Goal: Find specific page/section: Find specific page/section

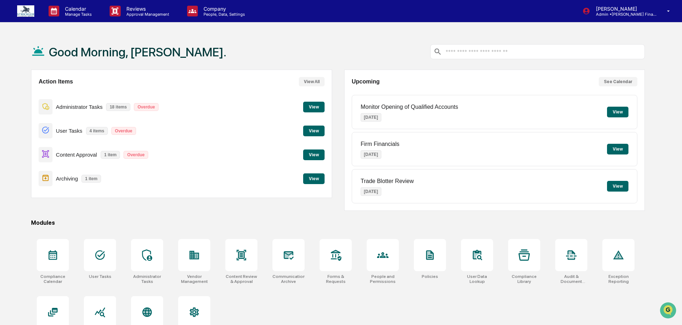
click at [317, 153] on button "View" at bounding box center [313, 155] width 21 height 11
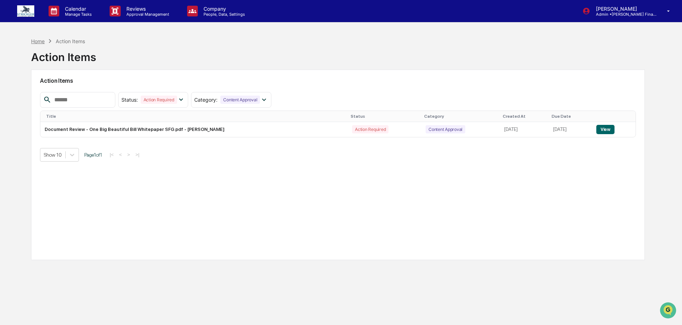
click at [44, 38] on div "Home" at bounding box center [38, 41] width 14 height 6
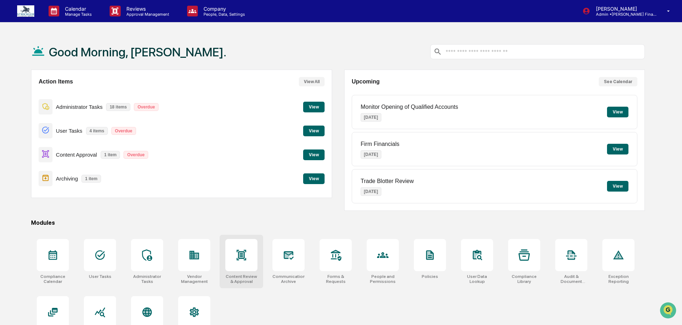
scroll to position [34, 0]
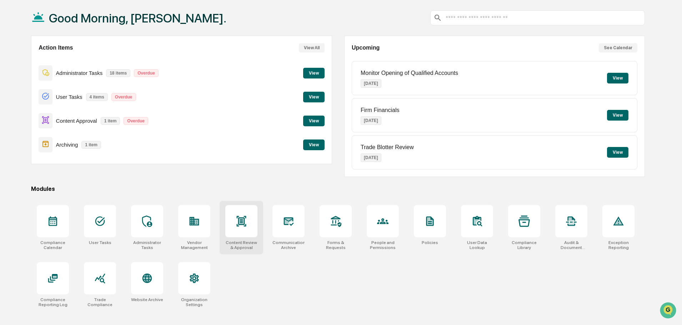
click at [245, 215] on div at bounding box center [241, 221] width 32 height 32
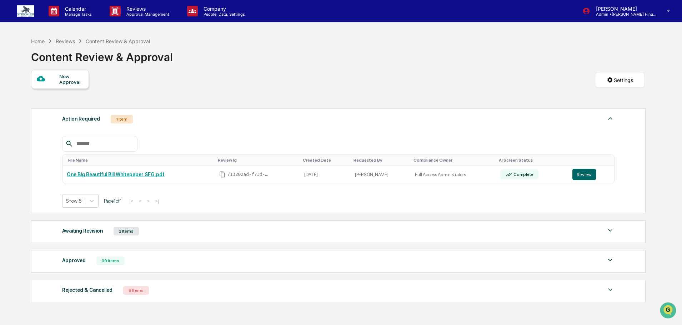
click at [112, 264] on div "39 Items" at bounding box center [110, 261] width 28 height 9
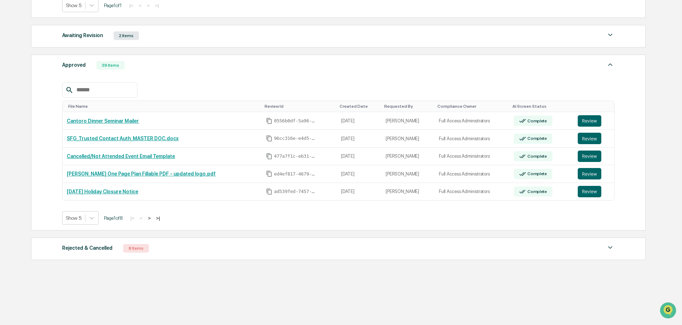
scroll to position [207, 0]
click at [93, 219] on icon at bounding box center [91, 218] width 7 height 7
click at [86, 286] on div "Show 100" at bounding box center [80, 291] width 37 height 11
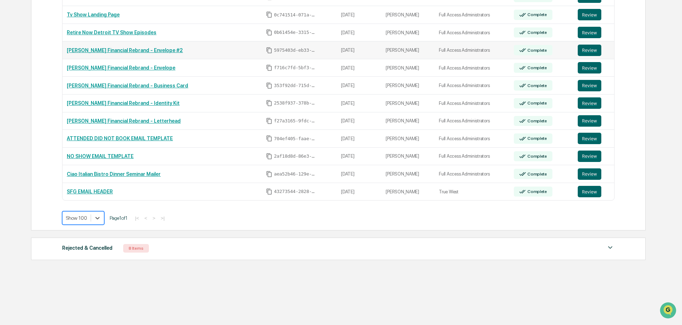
scroll to position [829, 0]
